Goal: Transaction & Acquisition: Purchase product/service

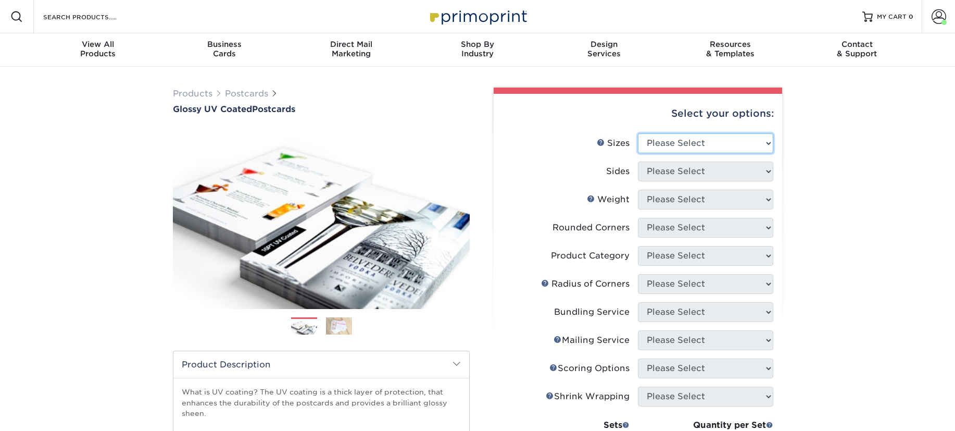
click at [699, 139] on select "Please Select 1.5" x 7" 2" x 4" 2" x 6" 2" x 7" 2" x 8" 2.12" x 5.5" 2.12" x 5.…" at bounding box center [705, 143] width 135 height 20
select select "4.00x6.00"
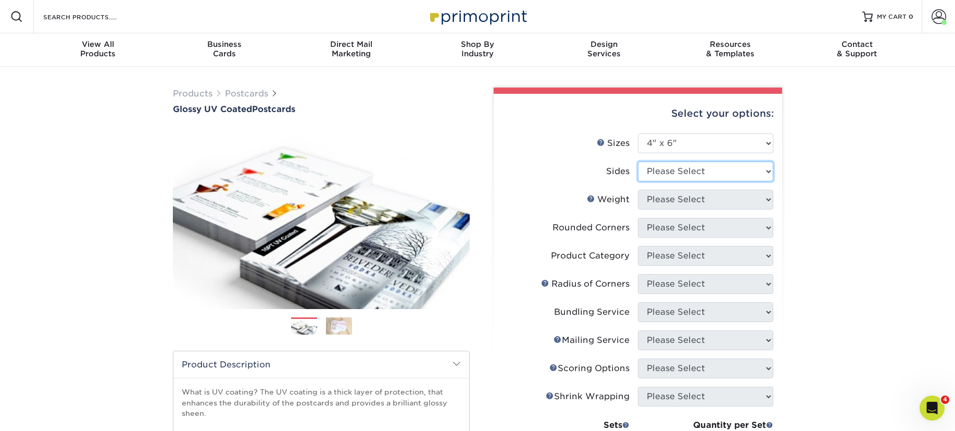
click at [686, 172] on select "Please Select Print Both Sides Print Front Only" at bounding box center [705, 171] width 135 height 20
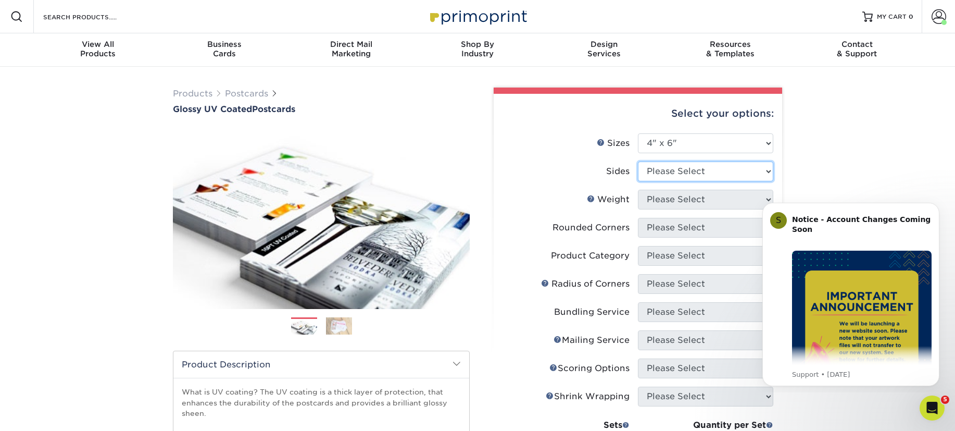
select select "13abbda7-1d64-4f25-8bb2-c179b224825d"
click at [938, 207] on icon "Dismiss notification" at bounding box center [937, 206] width 6 height 6
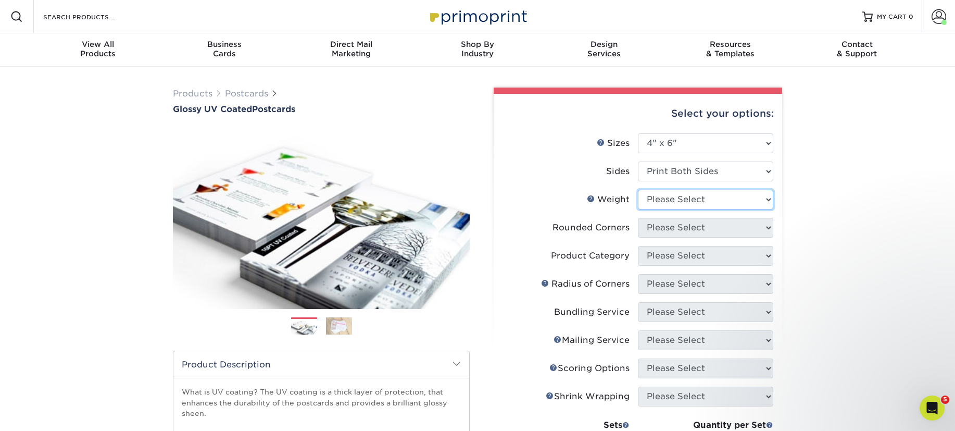
click at [701, 203] on select "Please Select 14PT 16PT 18PT C1S" at bounding box center [705, 200] width 135 height 20
select select "14PT"
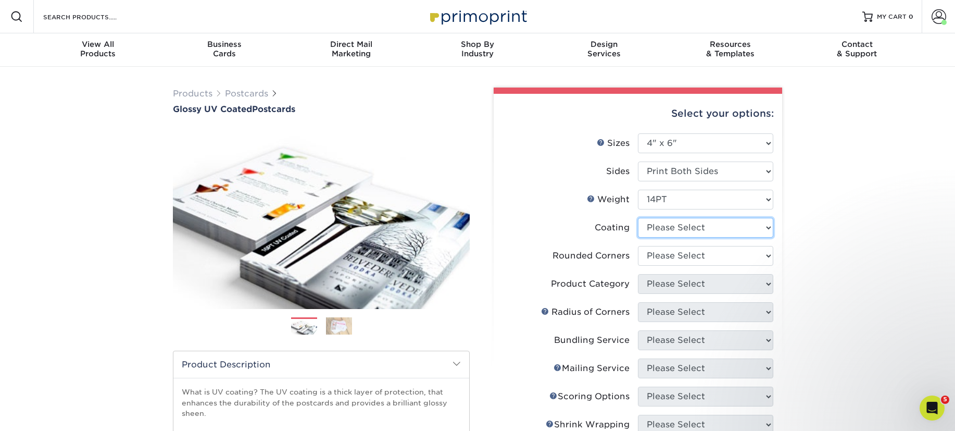
click at [644, 227] on select at bounding box center [705, 228] width 135 height 20
select select "ae367451-b2b8-45df-a344-0f05b6a12993"
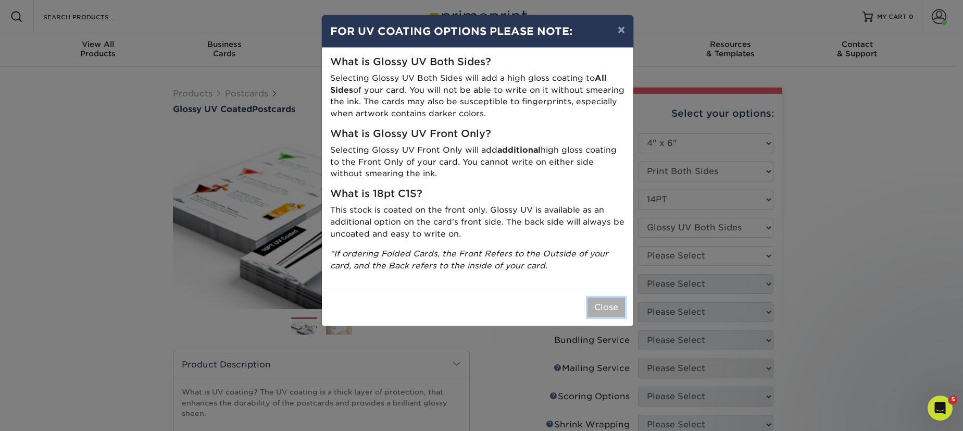
click at [606, 315] on button "Close" at bounding box center [607, 307] width 38 height 20
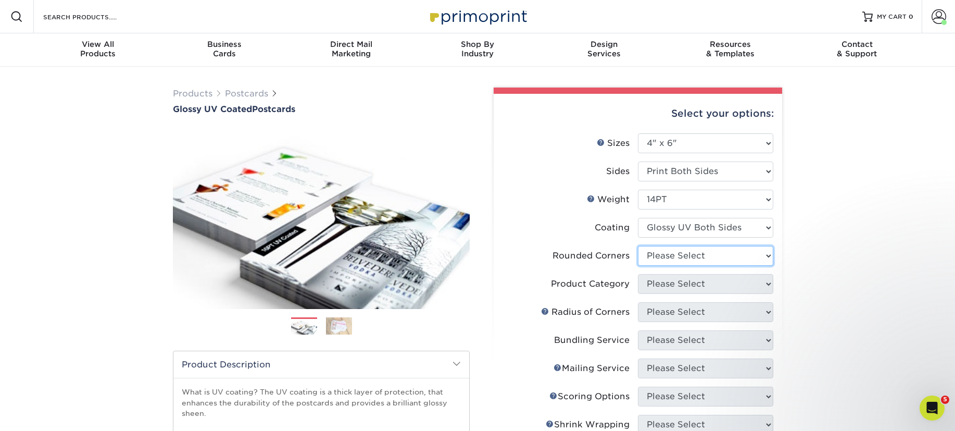
click at [669, 256] on select "Please Select Yes - Round 4 Corners No" at bounding box center [705, 256] width 135 height 20
select select "0"
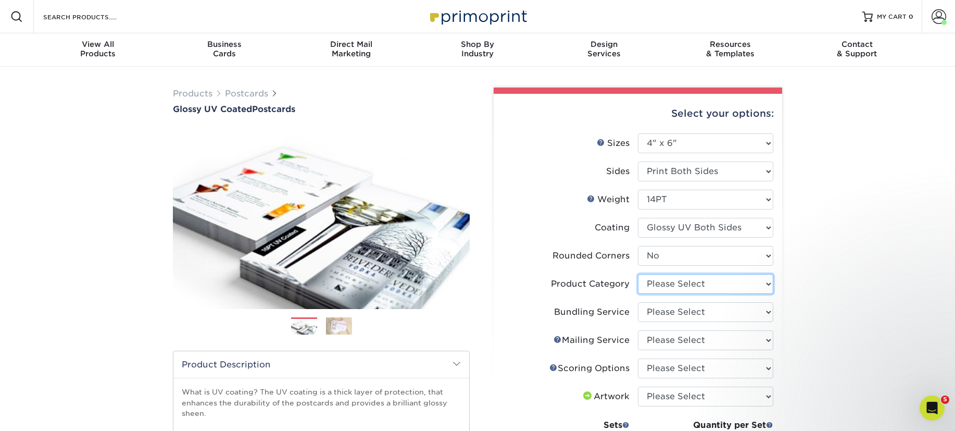
click at [675, 282] on select "Please Select Postcards" at bounding box center [705, 284] width 135 height 20
select select "9b7272e0-d6c8-4c3c-8e97-d3a1bcdab858"
click at [677, 313] on select "Please Select No Bundling Services Yes, Bundles of 50 (+2 Days) Yes, Bundles of…" at bounding box center [705, 312] width 135 height 20
select select "58689abb-25c0-461c-a4c3-a80b627d6649"
click at [680, 340] on select "Please Select No Direct Mailing Service No, I will mail/stamp/imprint Direct Ma…" at bounding box center [705, 340] width 135 height 20
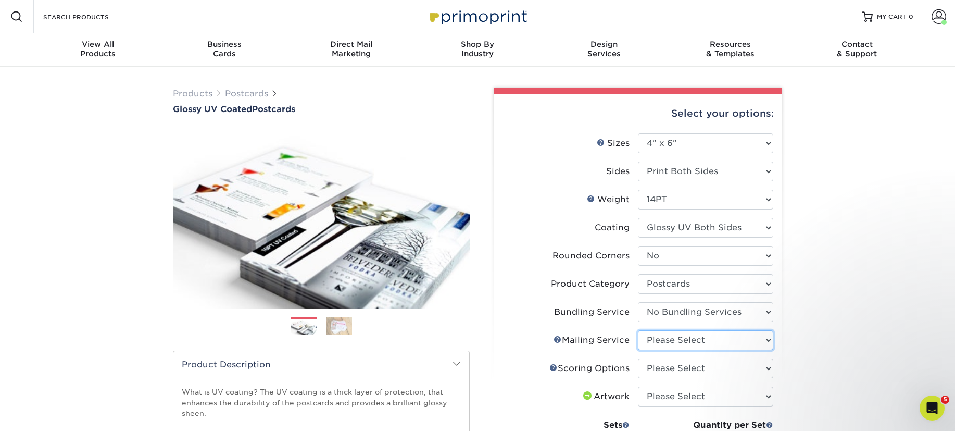
select select "3e5e9bdd-d78a-4c28-a41d-fe1407925ca6"
click at [682, 369] on select "Please Select No Scoring One Score" at bounding box center [705, 368] width 135 height 20
select select "16ebe401-5398-422d-8cb0-f3adbb82deb5"
click at [685, 397] on select "Please Select I will upload files I need a design - $150" at bounding box center [705, 397] width 135 height 20
select select "upload"
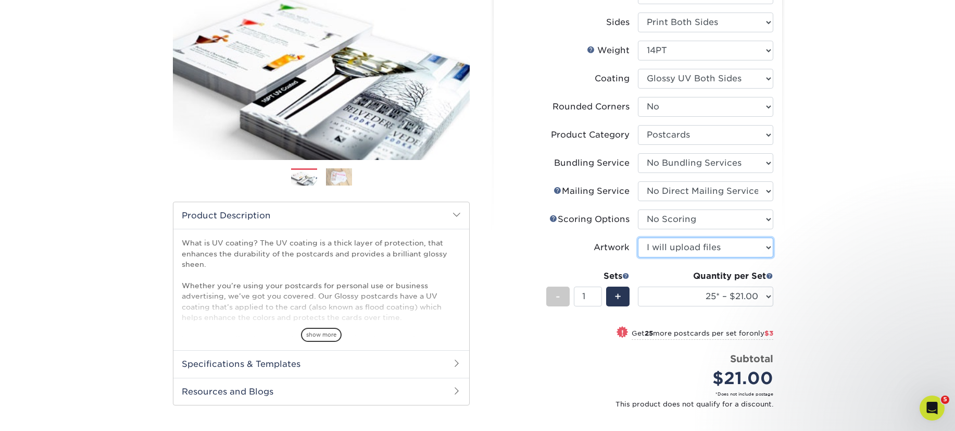
scroll to position [148, 0]
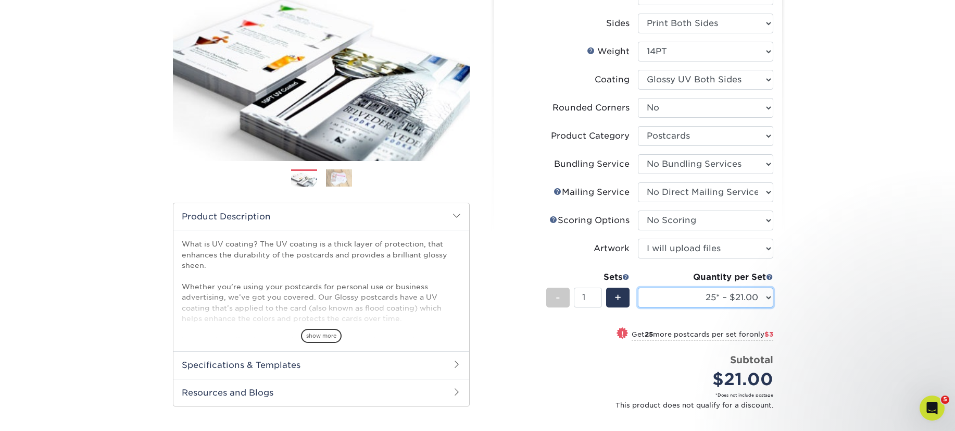
click at [744, 301] on select "25* – $21.00 50* – $24.00 75* – $30.00 100* – $39.00 250* – $62.00 500 – $85.00…" at bounding box center [705, 298] width 135 height 20
click at [742, 304] on select "25* – $21.00 50* – $24.00 75* – $30.00 100* – $39.00 250* – $62.00 500 – $85.00…" at bounding box center [705, 298] width 135 height 20
click at [748, 301] on select "25* – $21.00 50* – $24.00 75* – $30.00 100* – $39.00 250* – $62.00 500 – $85.00…" at bounding box center [705, 298] width 135 height 20
click at [743, 307] on select "25* – $21.00 50* – $24.00 75* – $30.00 100* – $39.00 250* – $62.00 500 – $85.00…" at bounding box center [705, 298] width 135 height 20
click at [742, 295] on select "25* – $21.00 50* – $24.00 75* – $30.00 100* – $39.00 250* – $62.00 500 – $85.00…" at bounding box center [705, 298] width 135 height 20
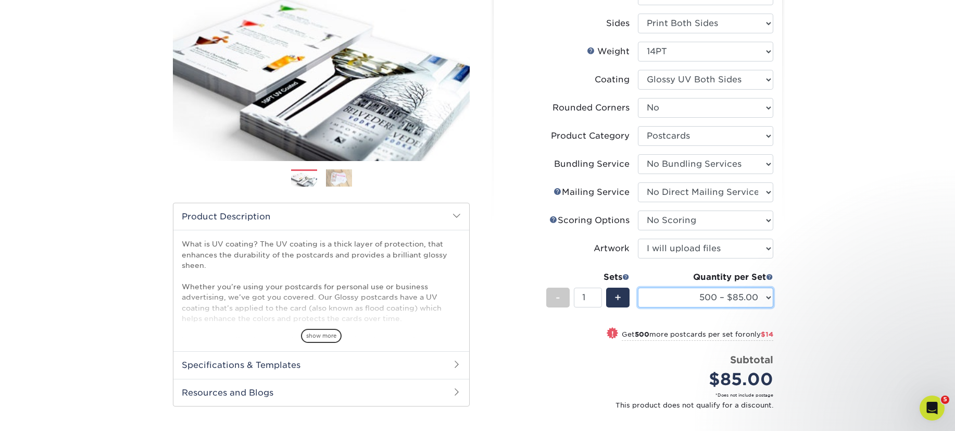
click at [731, 300] on select "25* – $21.00 50* – $24.00 75* – $30.00 100* – $39.00 250* – $62.00 500 – $85.00…" at bounding box center [705, 298] width 135 height 20
click at [742, 297] on select "25* – $21.00 50* – $24.00 75* – $30.00 100* – $39.00 250* – $62.00 500 – $85.00…" at bounding box center [705, 298] width 135 height 20
select select "250* – $62.00"
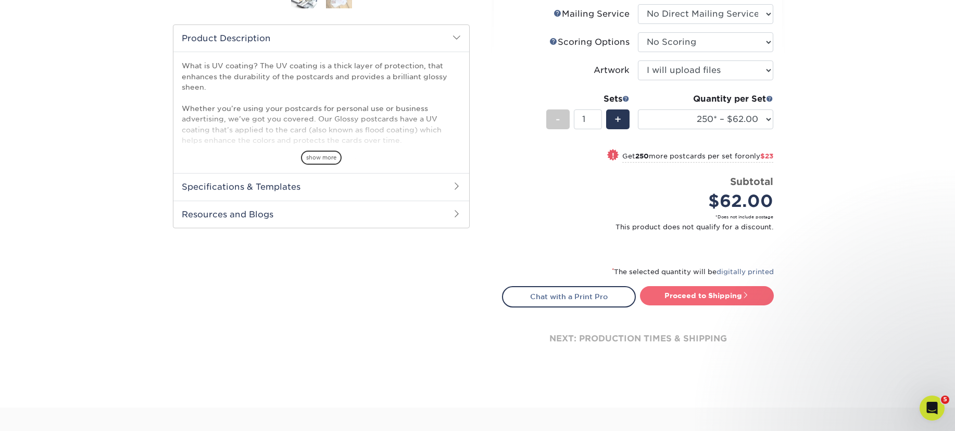
click at [728, 294] on link "Proceed to Shipping" at bounding box center [707, 295] width 134 height 19
type input "Set 1"
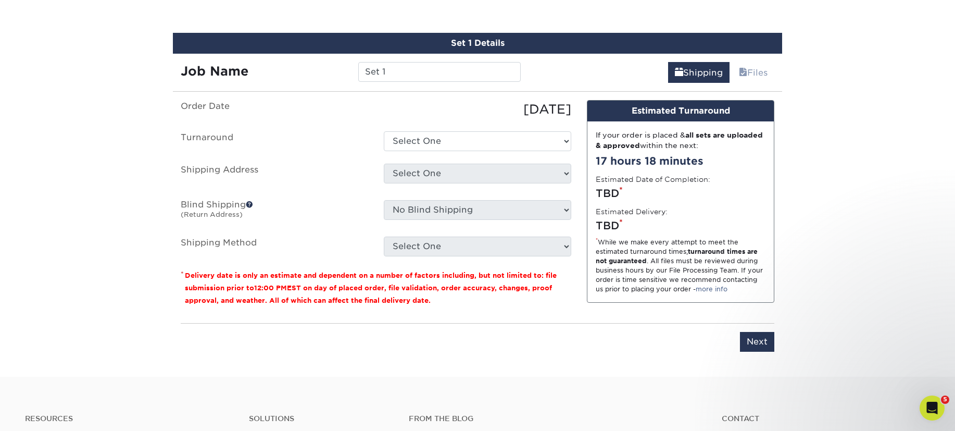
scroll to position [640, 0]
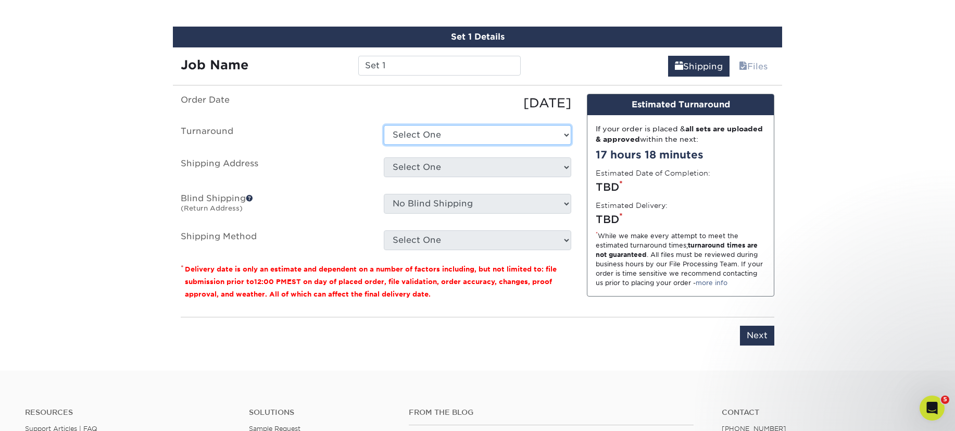
click at [493, 132] on select "Select One 2-4 Business Days 2 Day Next Business Day" at bounding box center [478, 135] width 188 height 20
select select "4fac1d91-716a-4b35-a0ce-edc67e362355"
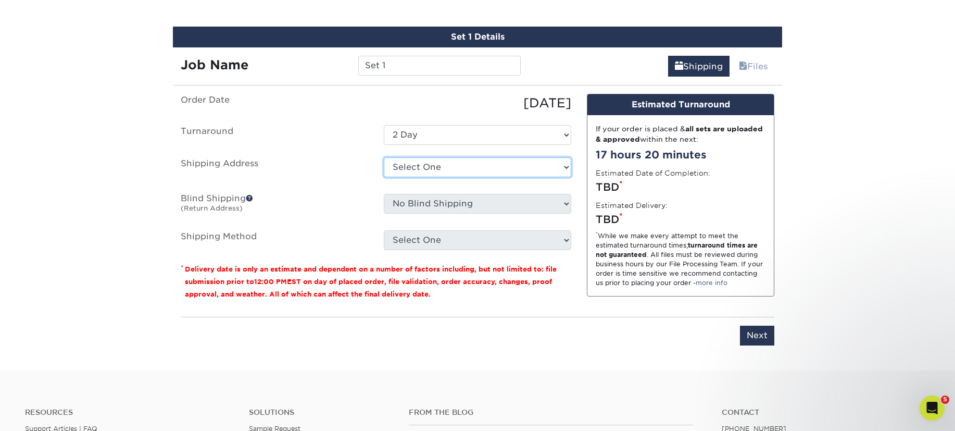
click at [453, 167] on select "Select One Business home + Add New Address" at bounding box center [478, 167] width 188 height 20
select select "202842"
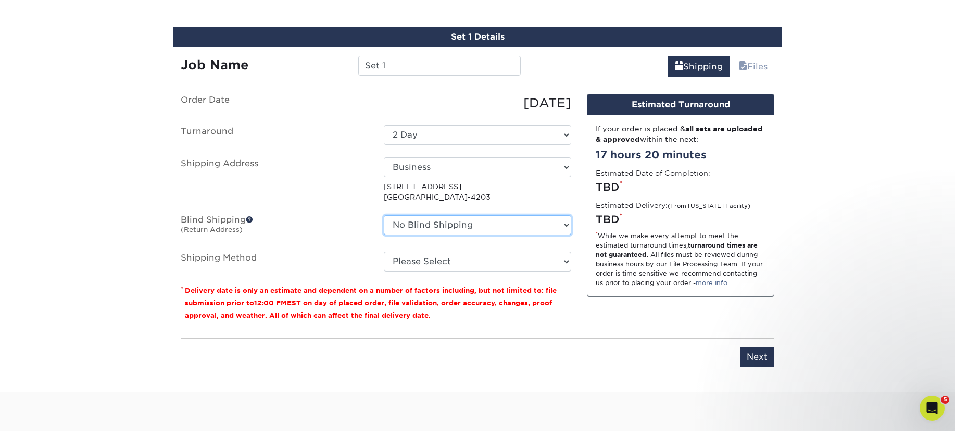
click at [459, 224] on select "No Blind Shipping Business home + Add New Address" at bounding box center [478, 225] width 188 height 20
select select "202842"
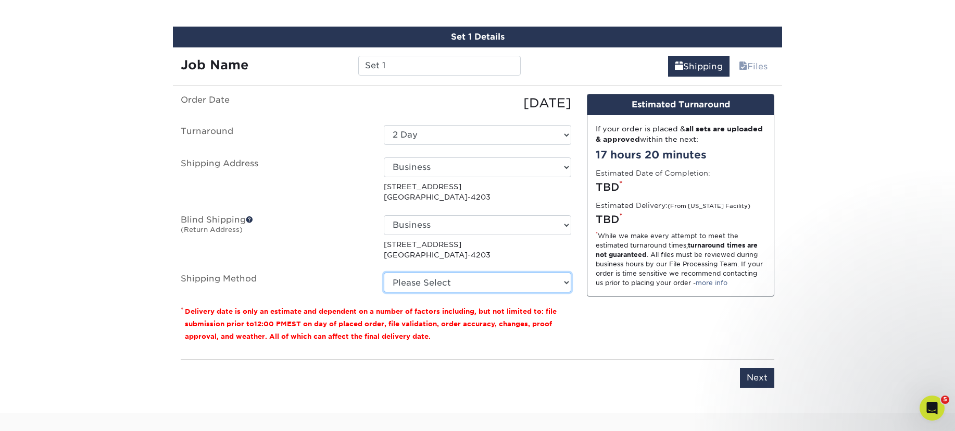
click at [466, 273] on select "Please Select Ground Shipping (+$24.70) 3 Day Shipping Service (+$31.12) 2 Day …" at bounding box center [478, 282] width 188 height 20
select select "03"
